Goal: Task Accomplishment & Management: Use online tool/utility

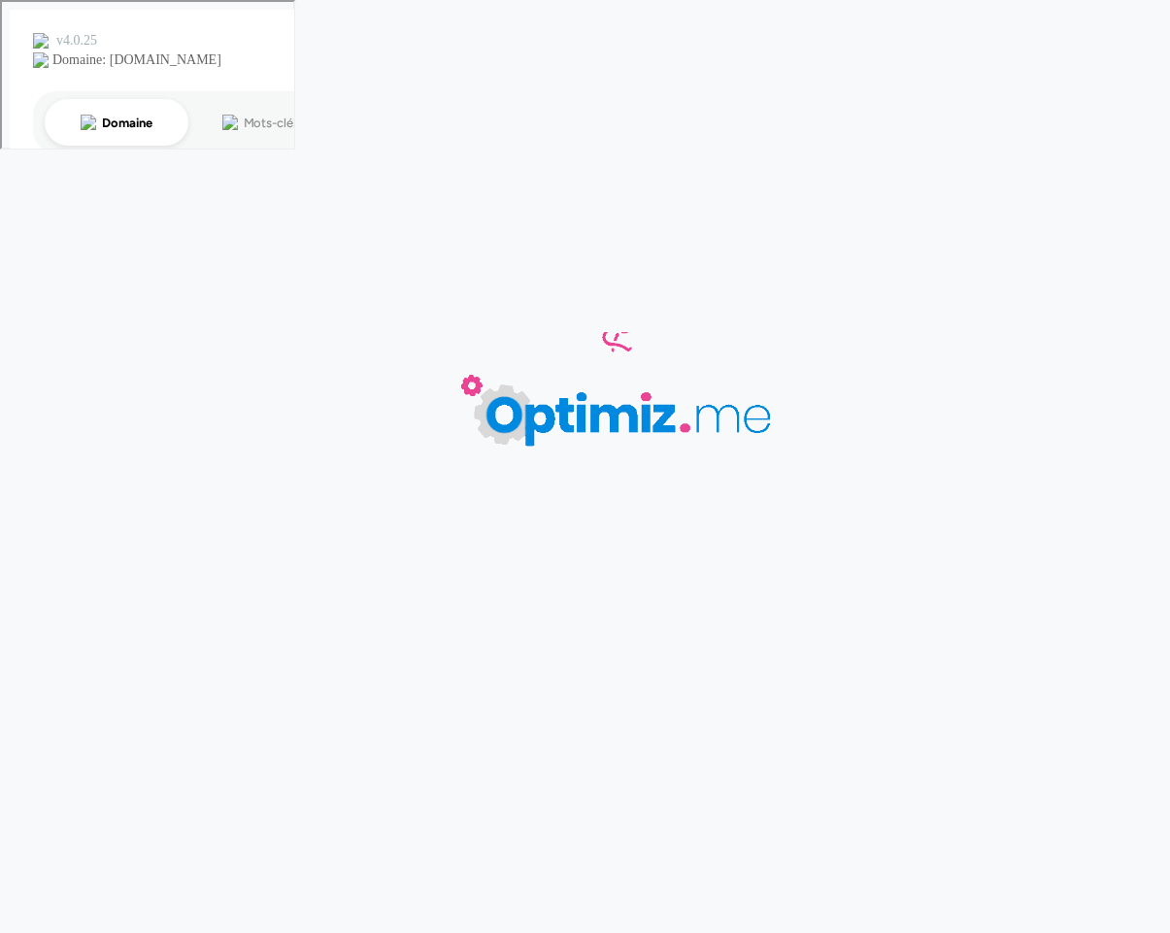
type input "Catégorie Anker"
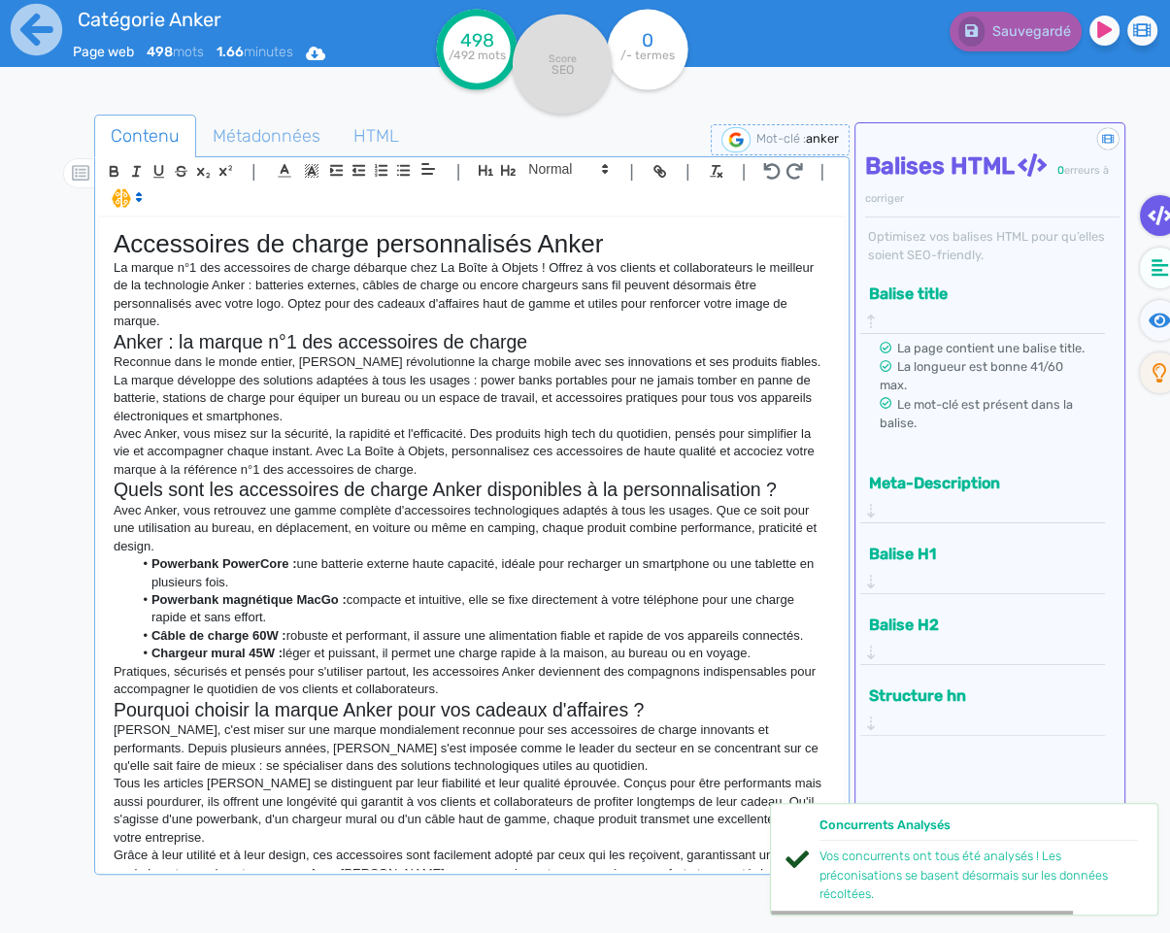
scroll to position [41, 0]
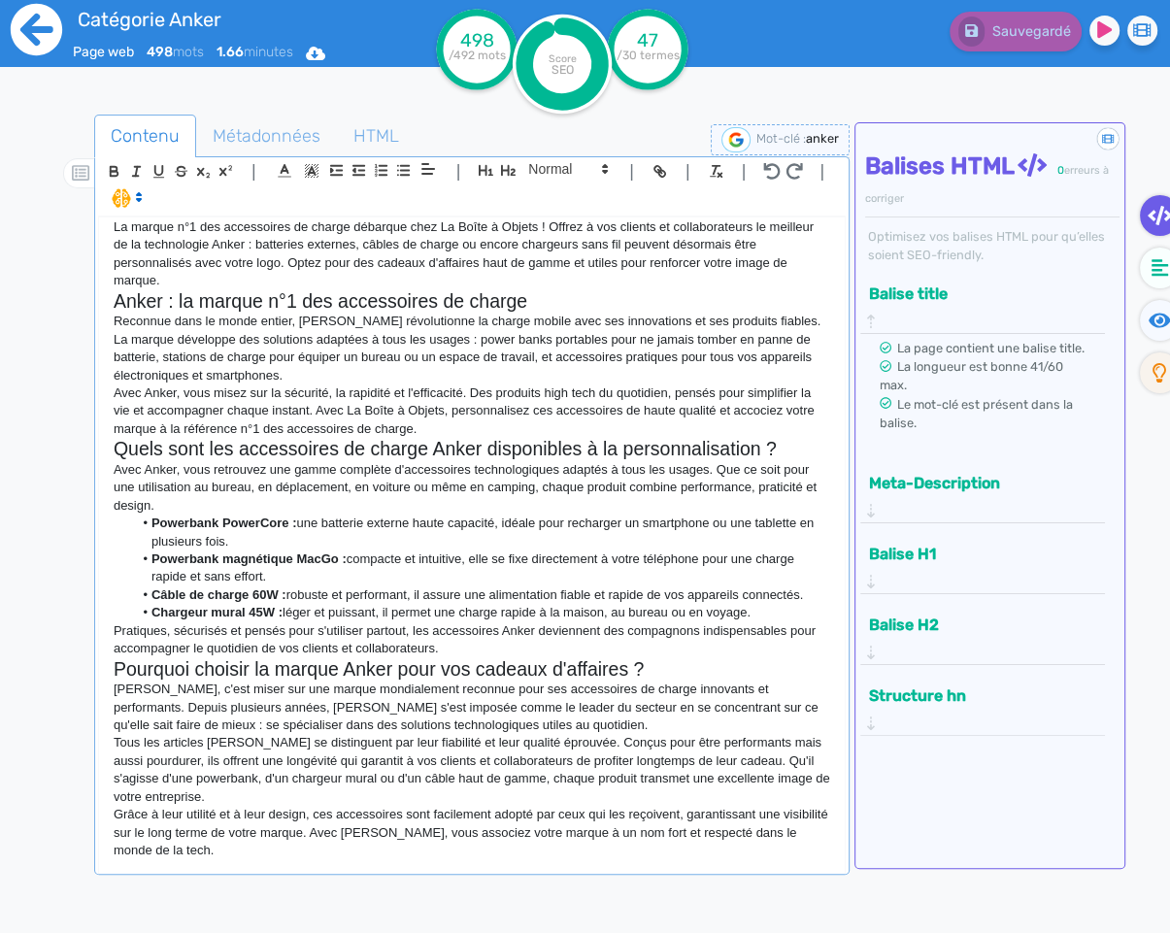
click at [26, 33] on icon at bounding box center [36, 29] width 53 height 53
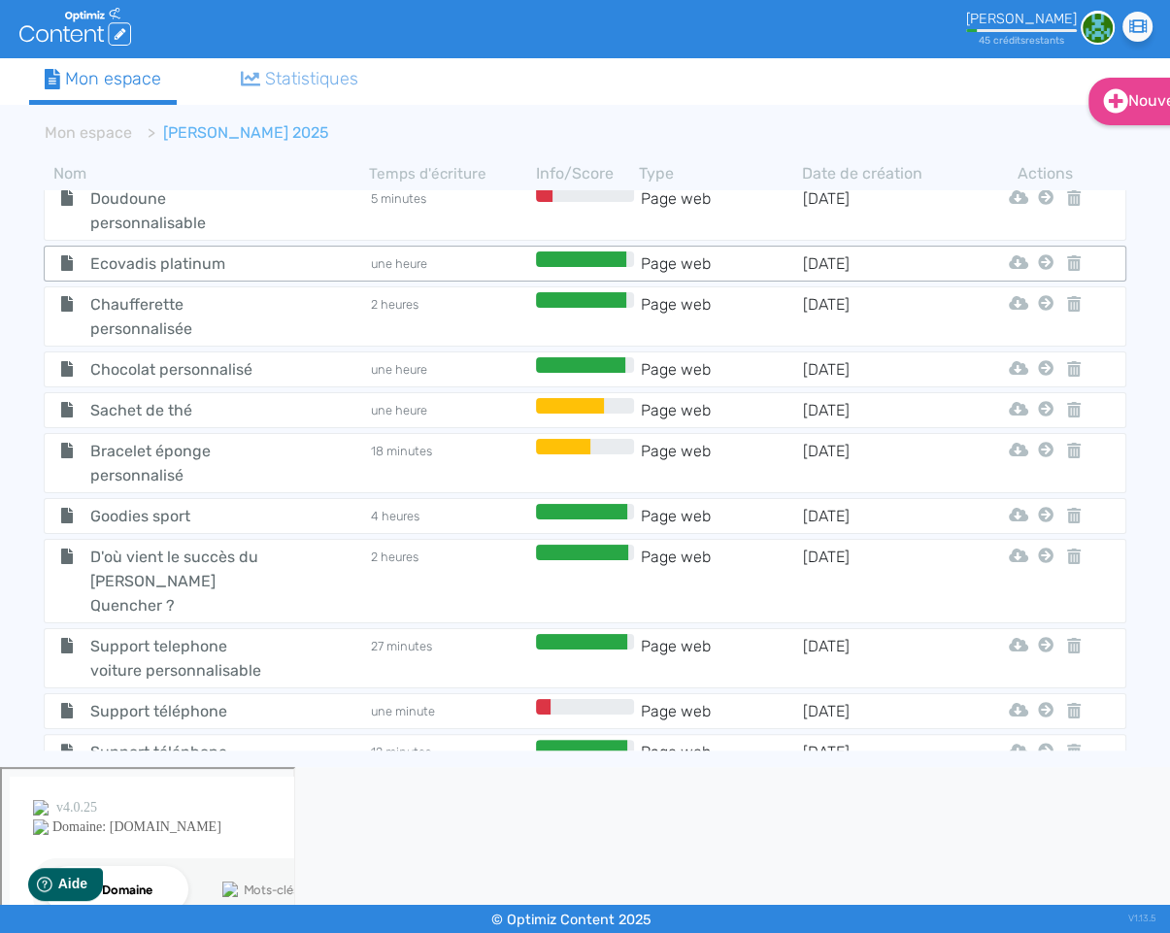
scroll to position [1325, 0]
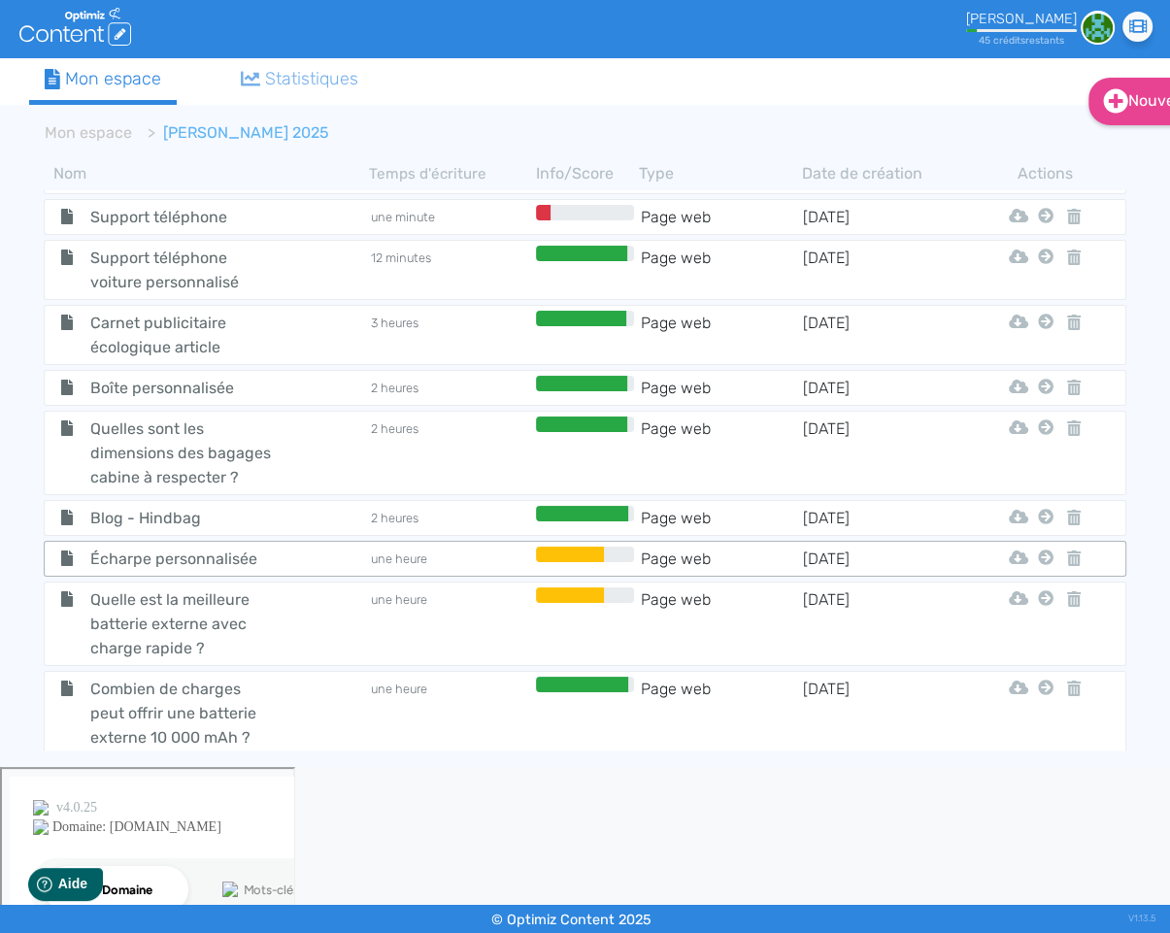
click at [247, 541] on tr "Écharpe personnalisée une heure Page web [DATE] Html Pdf Word Mon Espace" at bounding box center [585, 559] width 1082 height 36
click at [149, 548] on span "Écharpe personnalisée" at bounding box center [183, 560] width 214 height 24
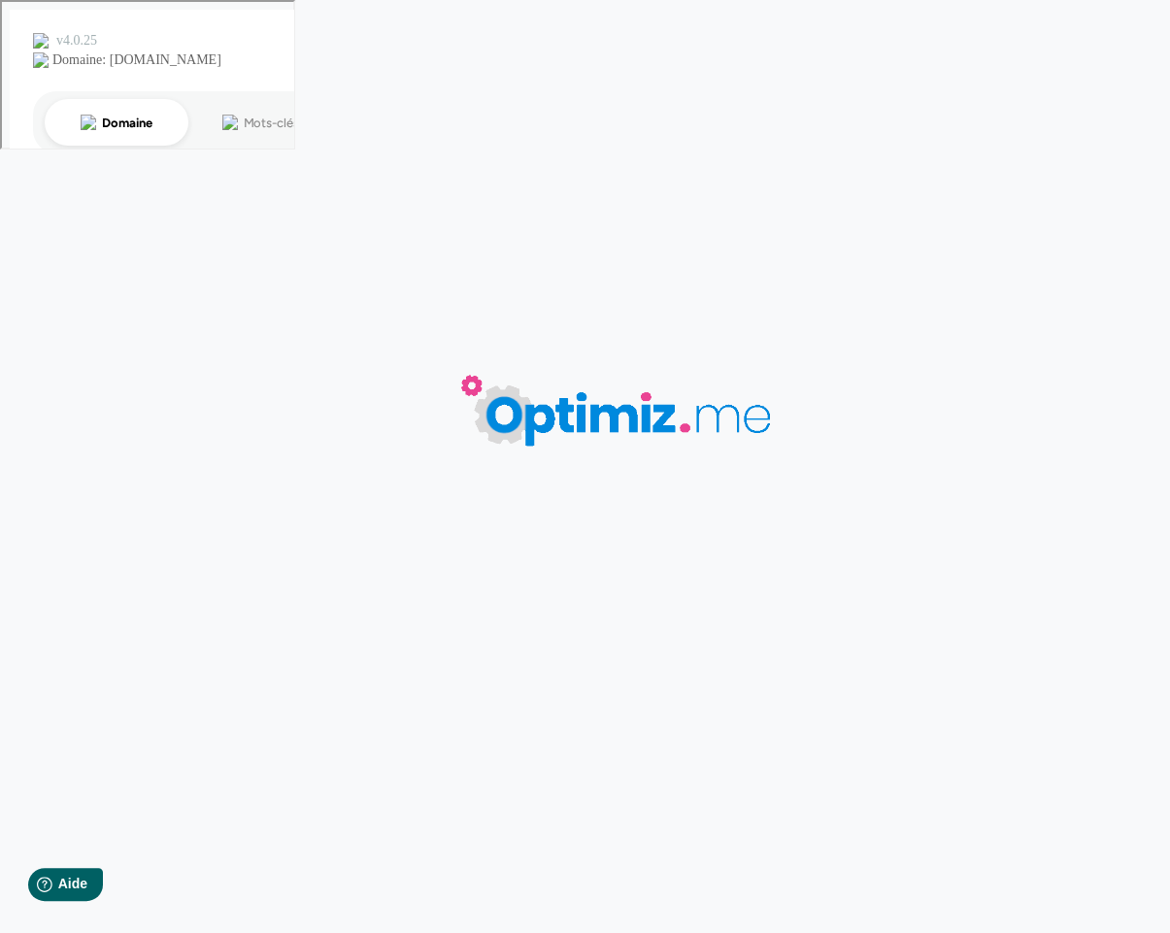
type input "Écharpe personnalisée"
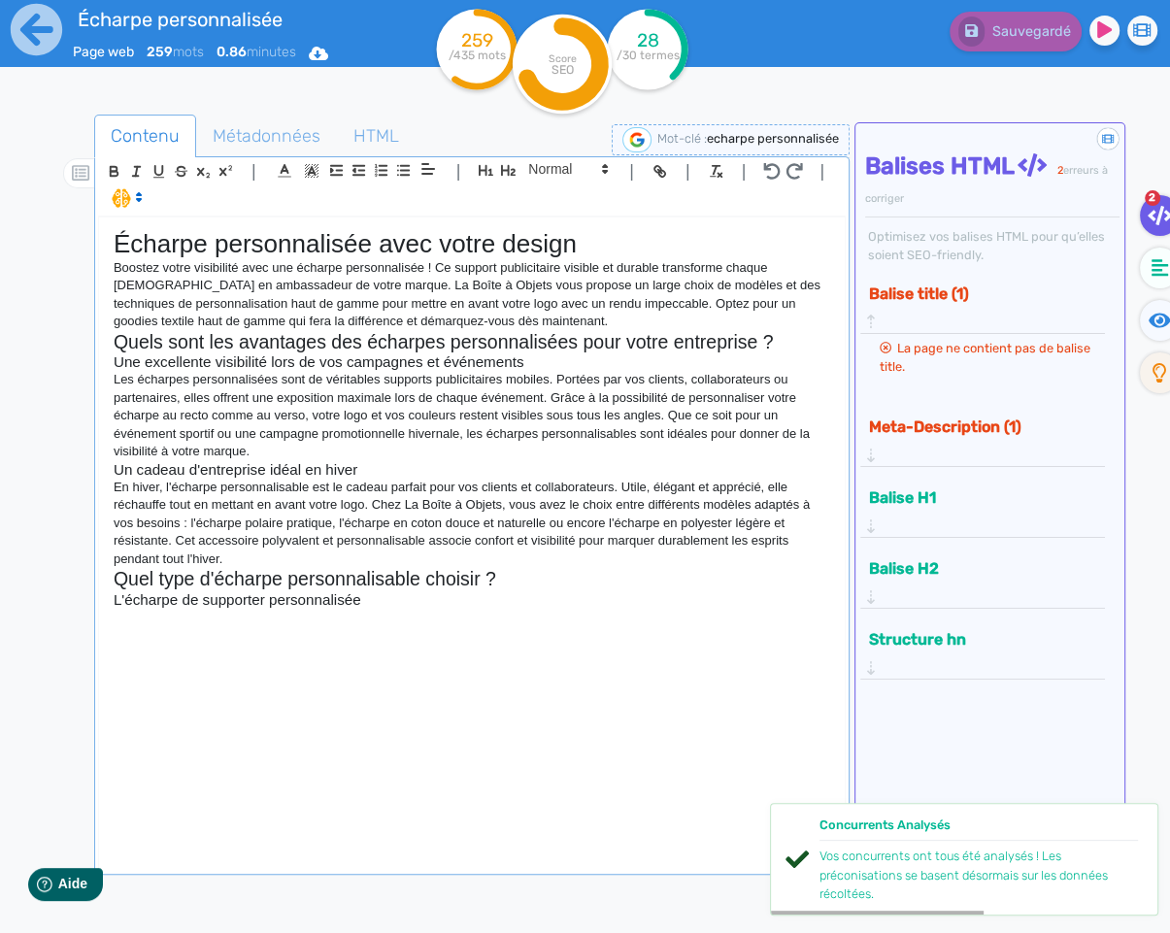
click at [92, 633] on div at bounding box center [75, 583] width 38 height 946
click at [142, 627] on div "Écharpe personnalisée avec votre design Boostez votre visibilité avec une échar…" at bounding box center [472, 543] width 746 height 653
